Goal: Information Seeking & Learning: Find specific fact

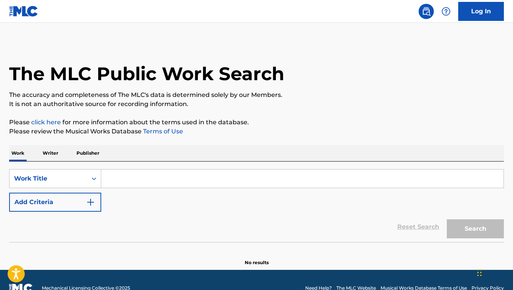
click at [159, 177] on input "Search Form" at bounding box center [302, 179] width 402 height 18
paste input "TOCCATA RITMICO"
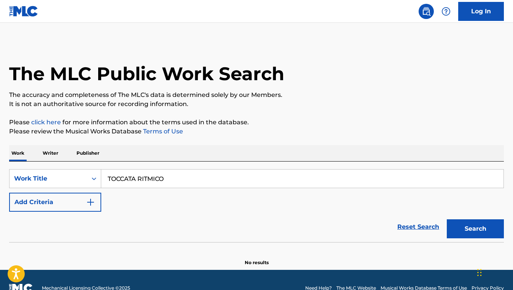
type input "TOCCATA RITMICO"
click at [81, 202] on button "Add Criteria" at bounding box center [55, 202] width 92 height 19
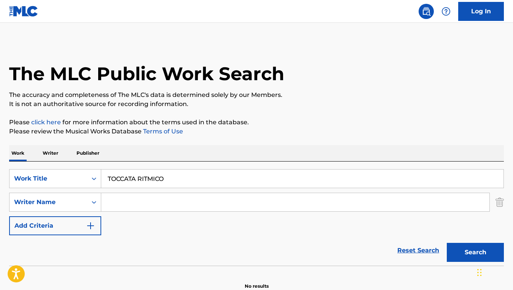
click at [147, 198] on input "Search Form" at bounding box center [295, 202] width 388 height 18
paste input "[PERSON_NAME]"
type input "[PERSON_NAME]"
click at [447, 243] on button "Search" at bounding box center [475, 252] width 57 height 19
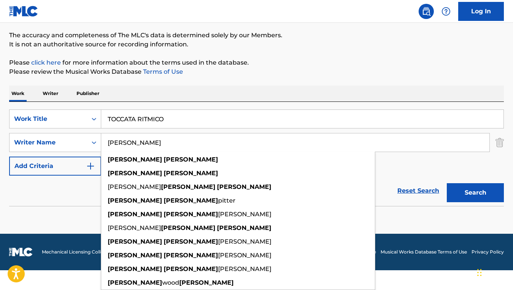
scroll to position [40, 0]
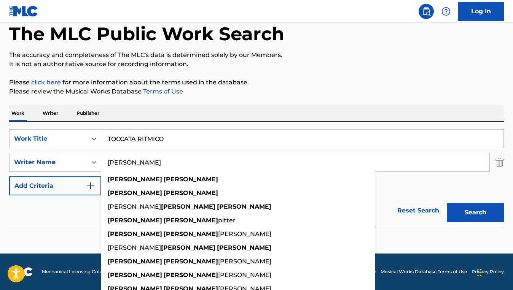
click at [56, 196] on div "Reset Search Search" at bounding box center [256, 211] width 495 height 30
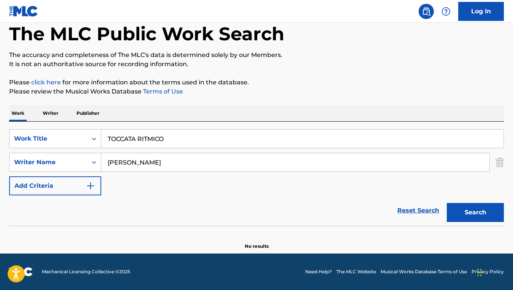
click at [487, 206] on button "Search" at bounding box center [475, 212] width 57 height 19
